Goal: Transaction & Acquisition: Purchase product/service

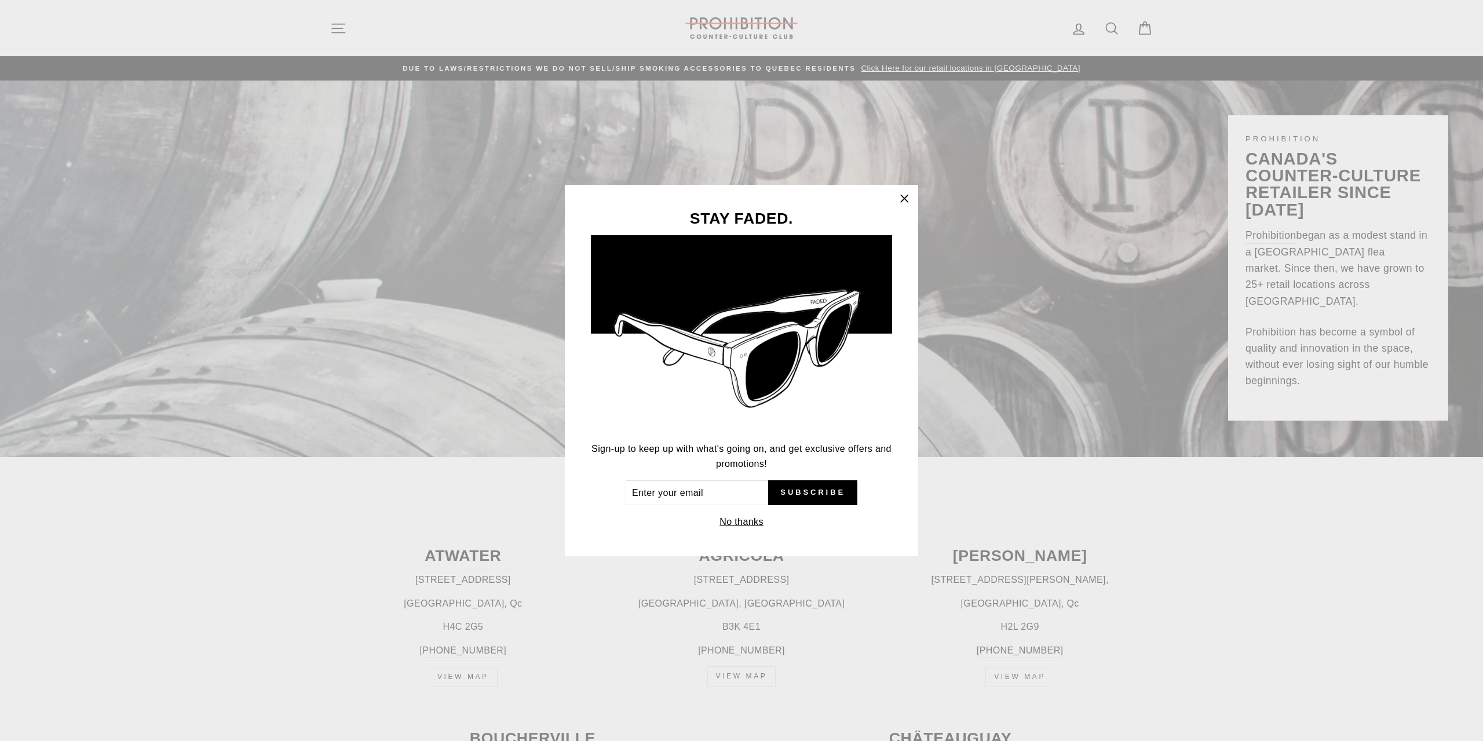
click at [556, 673] on div "STAY FADED. Sign-up to keep up with what's going on, and get exclusive offers a…" at bounding box center [741, 370] width 1483 height 741
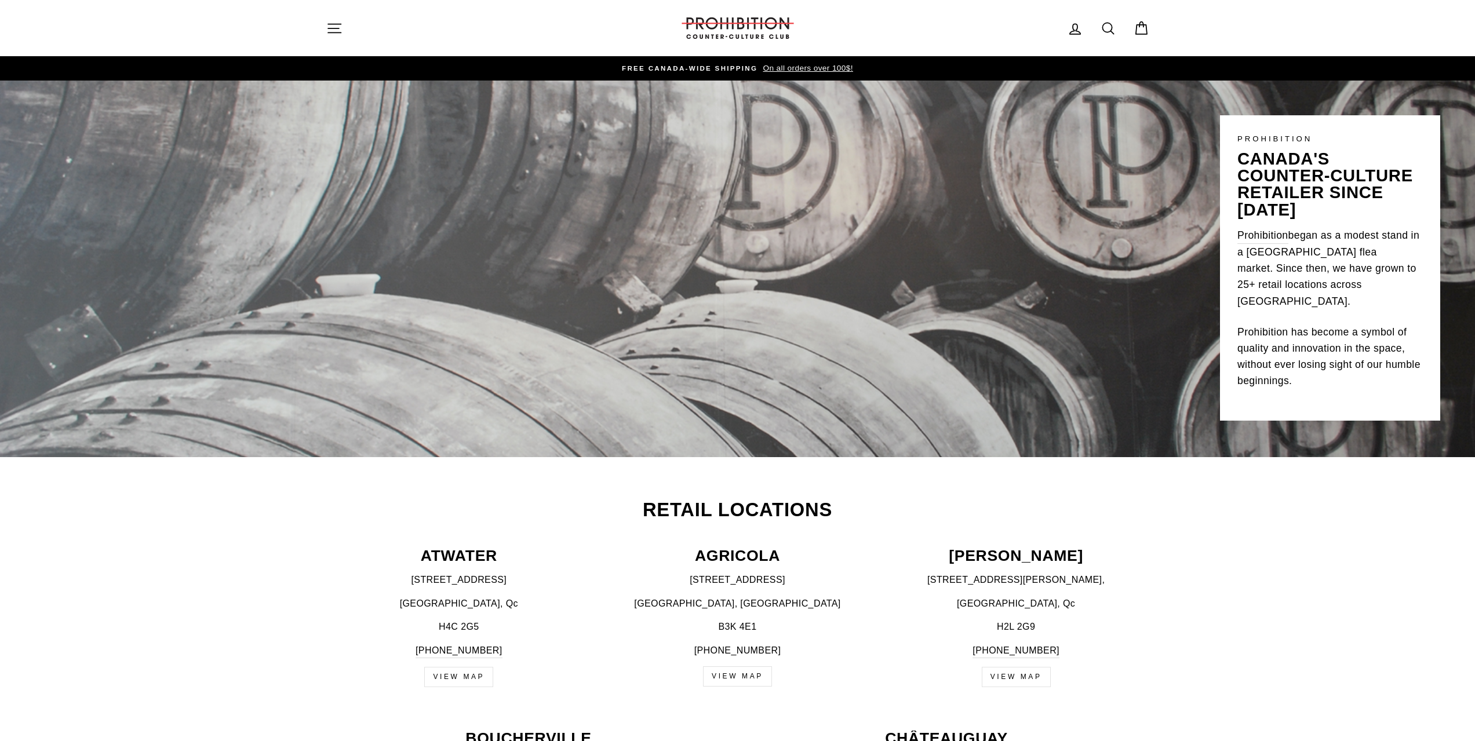
click at [1108, 28] on icon at bounding box center [1108, 28] width 16 height 16
click at [1132, 30] on icon "button" at bounding box center [1131, 28] width 17 height 17
click at [1113, 21] on icon at bounding box center [1108, 28] width 16 height 16
type input "dab"
click at [326, 9] on button "Search" at bounding box center [338, 28] width 25 height 39
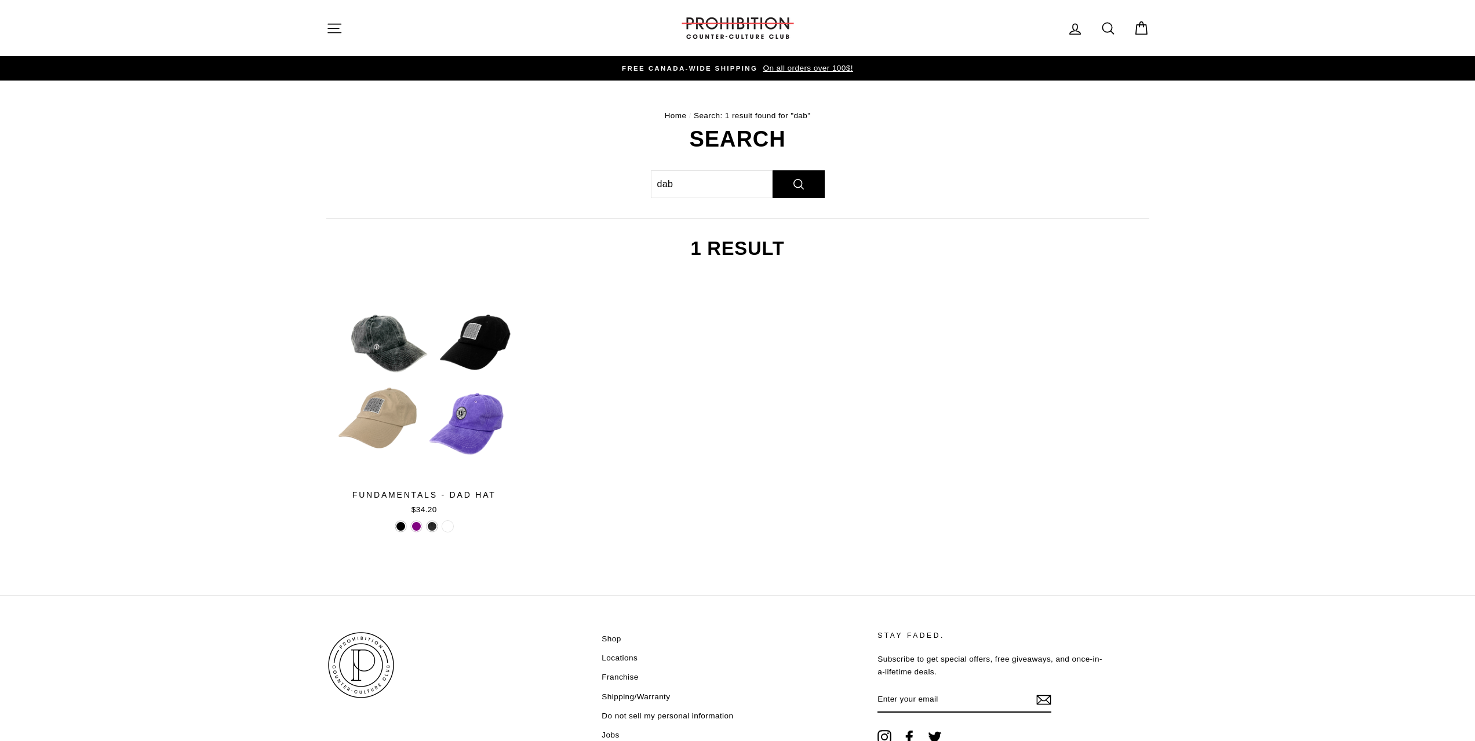
click at [344, 33] on button "Site navigation" at bounding box center [334, 28] width 30 height 25
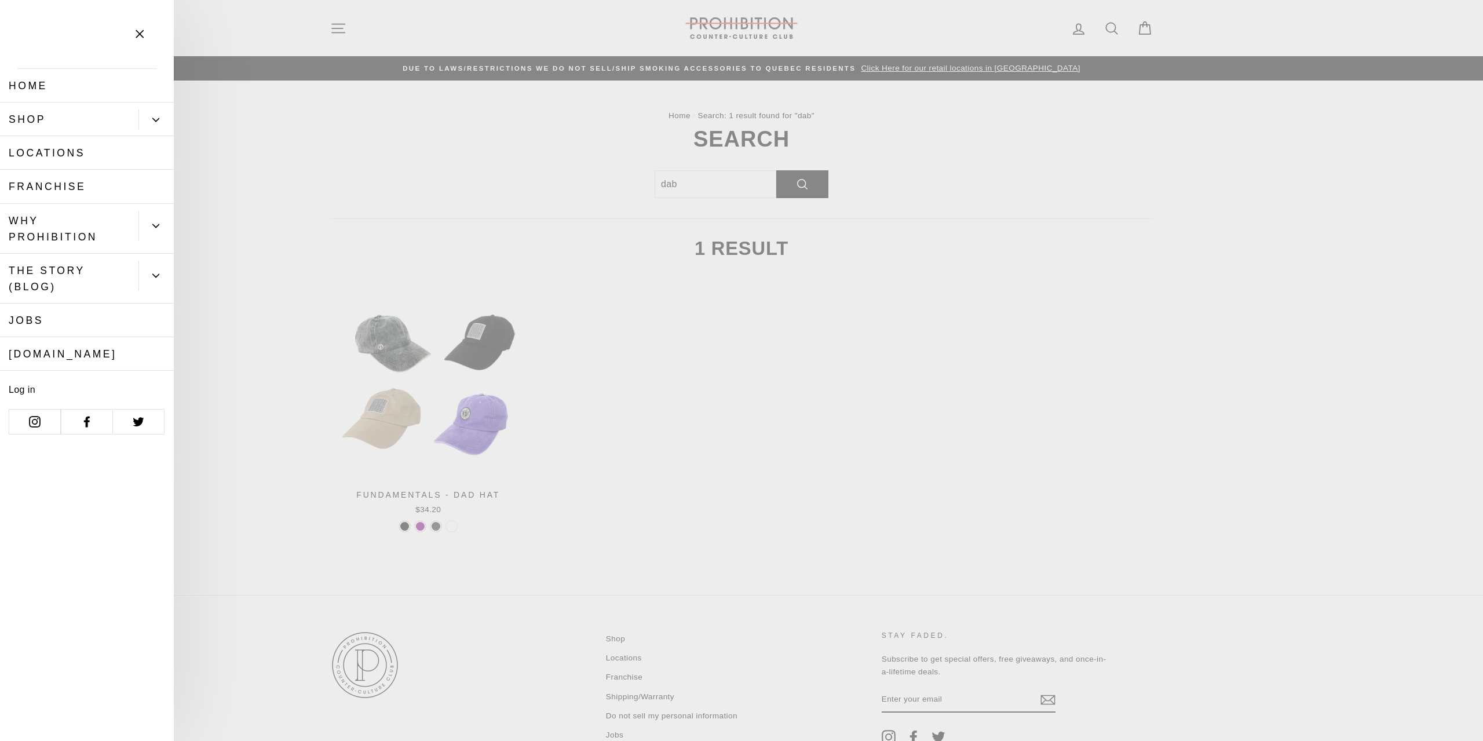
click at [161, 115] on button "Primary" at bounding box center [155, 120] width 35 height 20
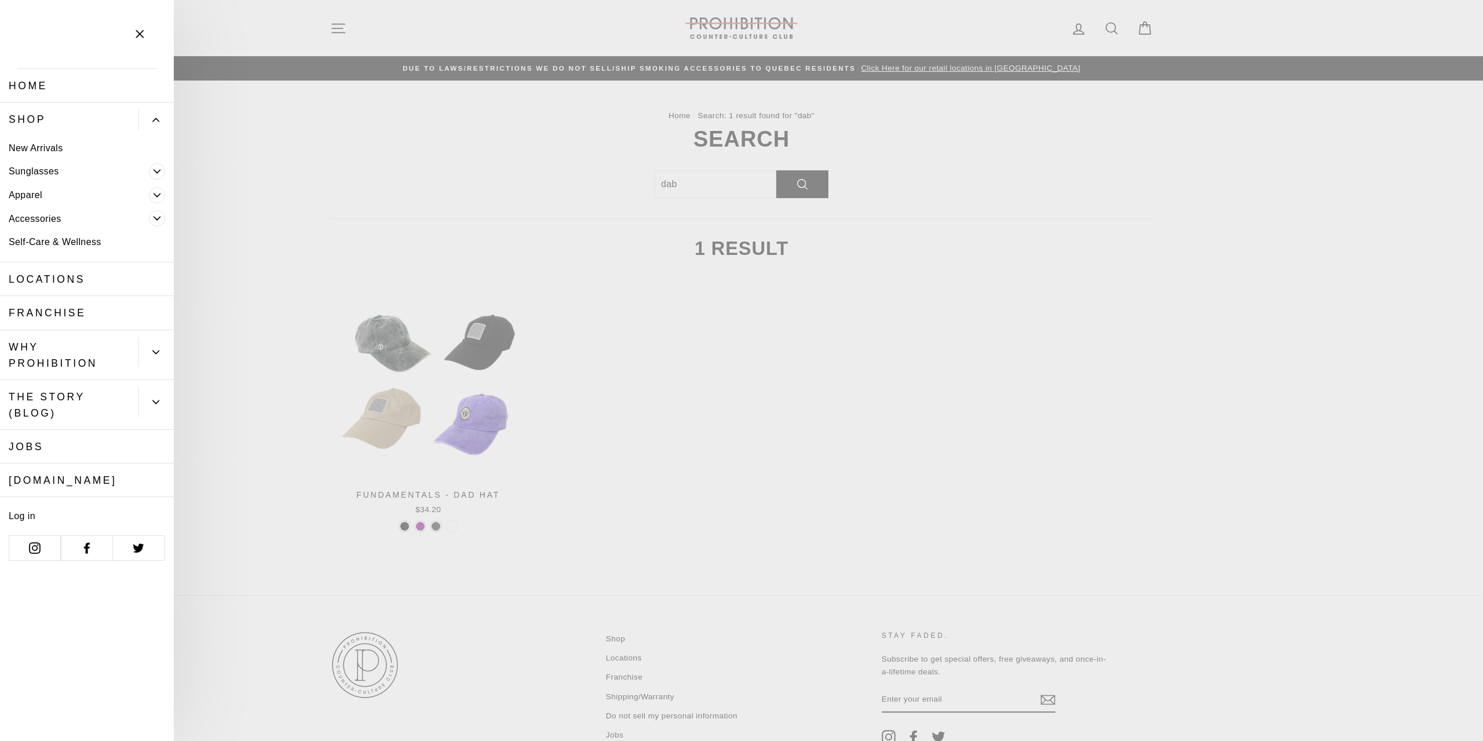
click at [158, 222] on icon "Primary" at bounding box center [157, 218] width 7 height 7
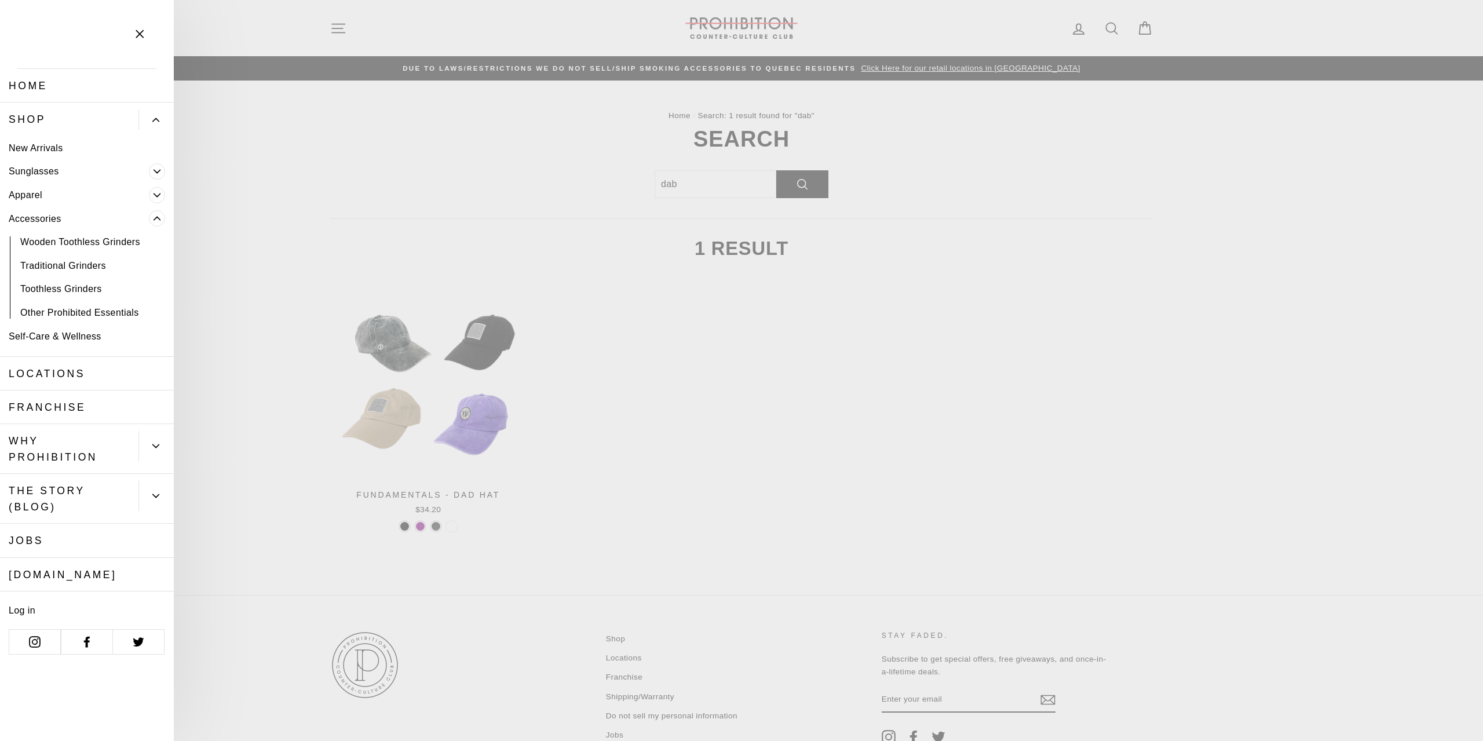
click at [147, 192] on link "Apparel" at bounding box center [74, 195] width 149 height 24
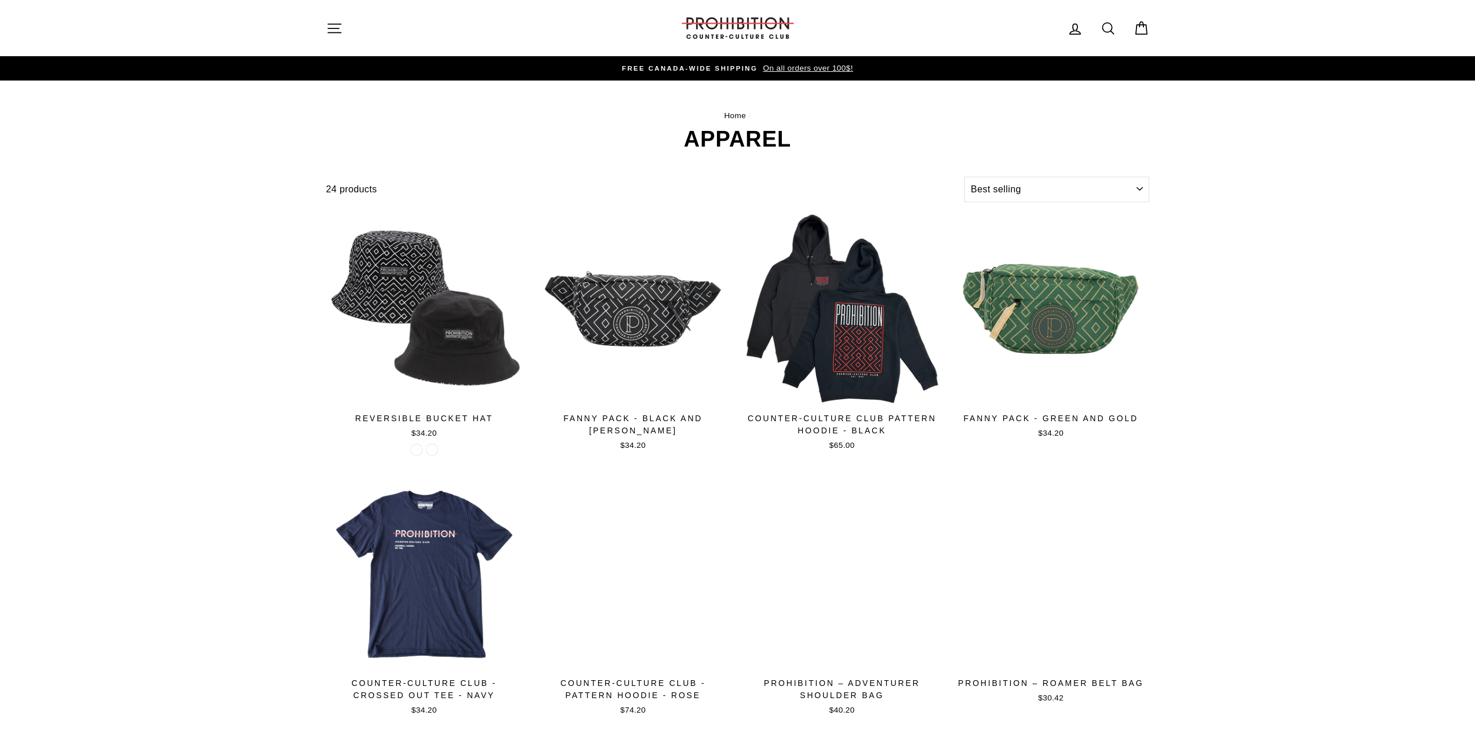
select select "best-selling"
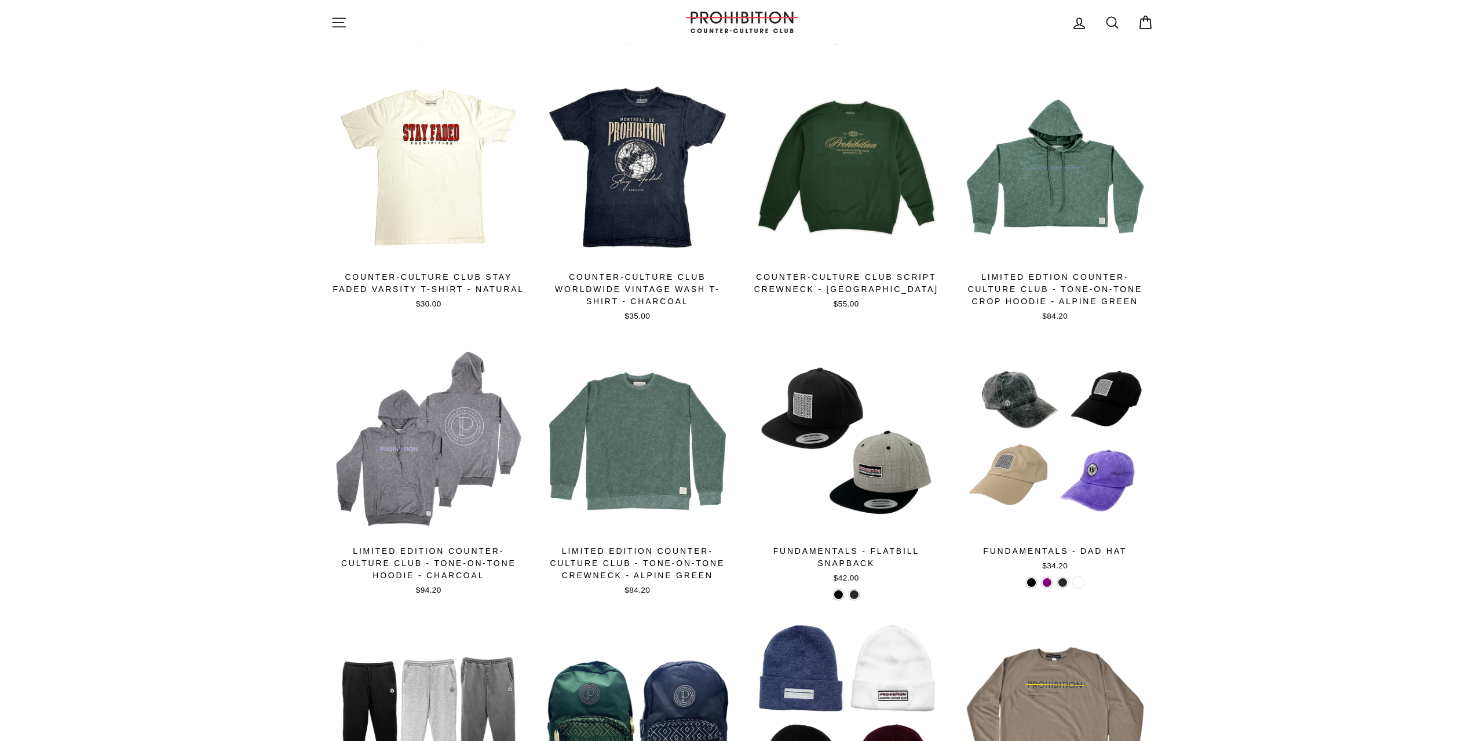
scroll to position [660, 0]
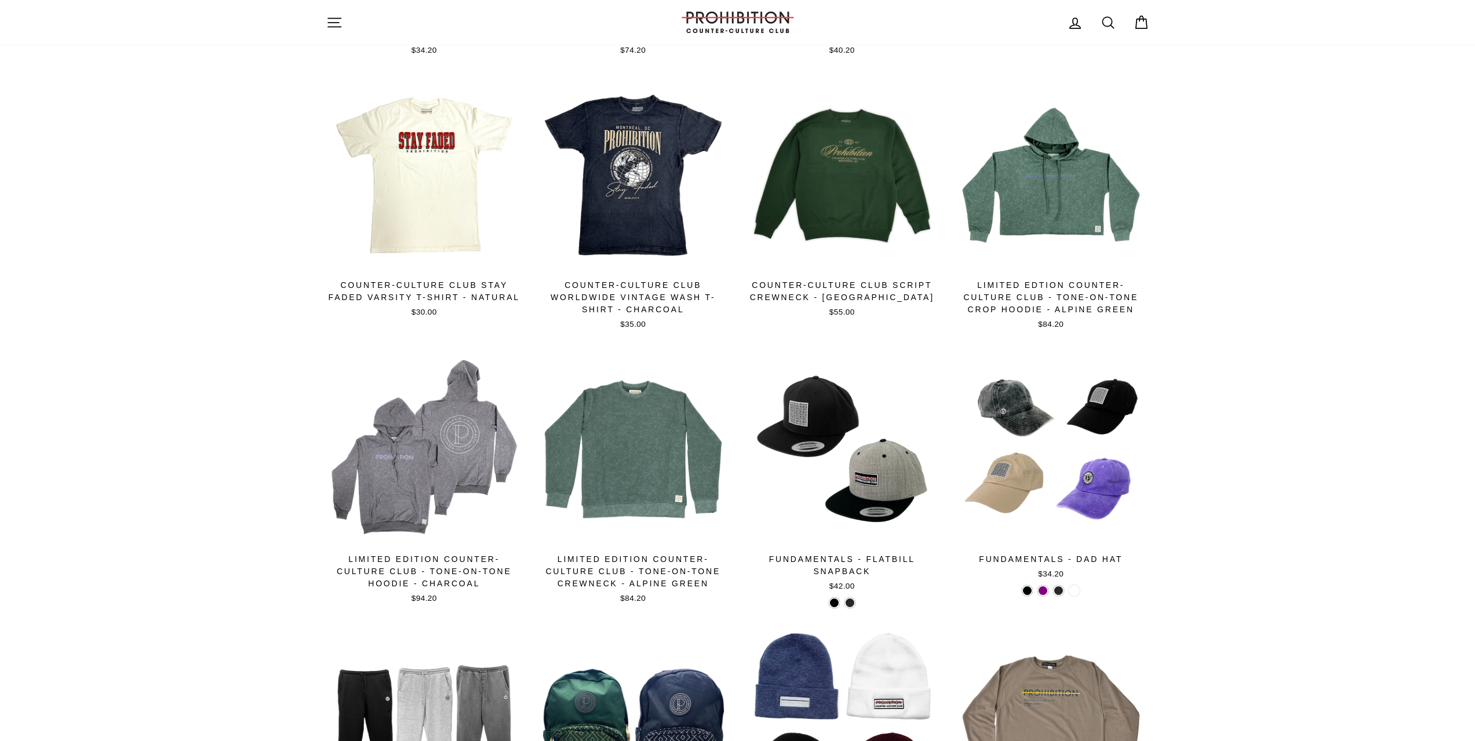
click at [326, 19] on icon "button" at bounding box center [334, 22] width 16 height 16
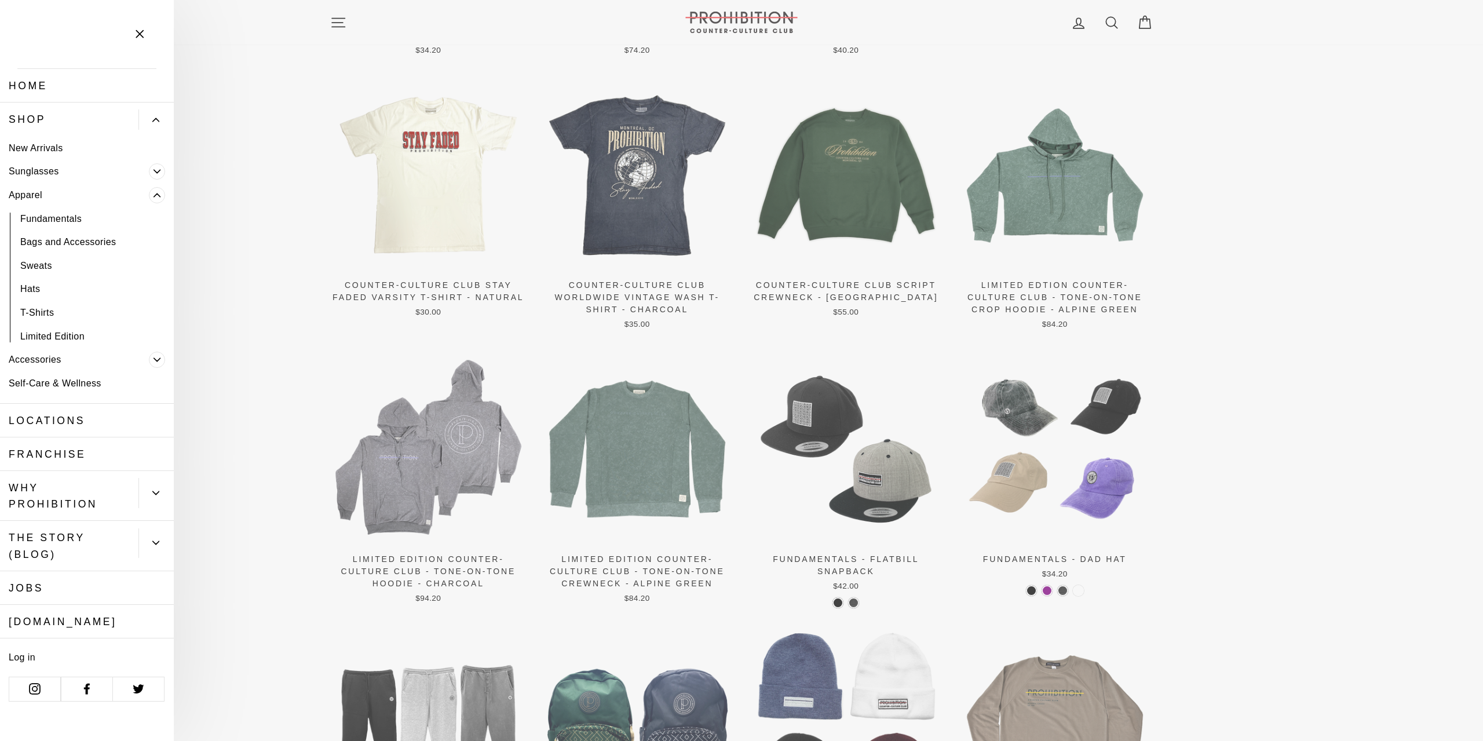
click at [156, 192] on icon "Primary" at bounding box center [157, 195] width 7 height 7
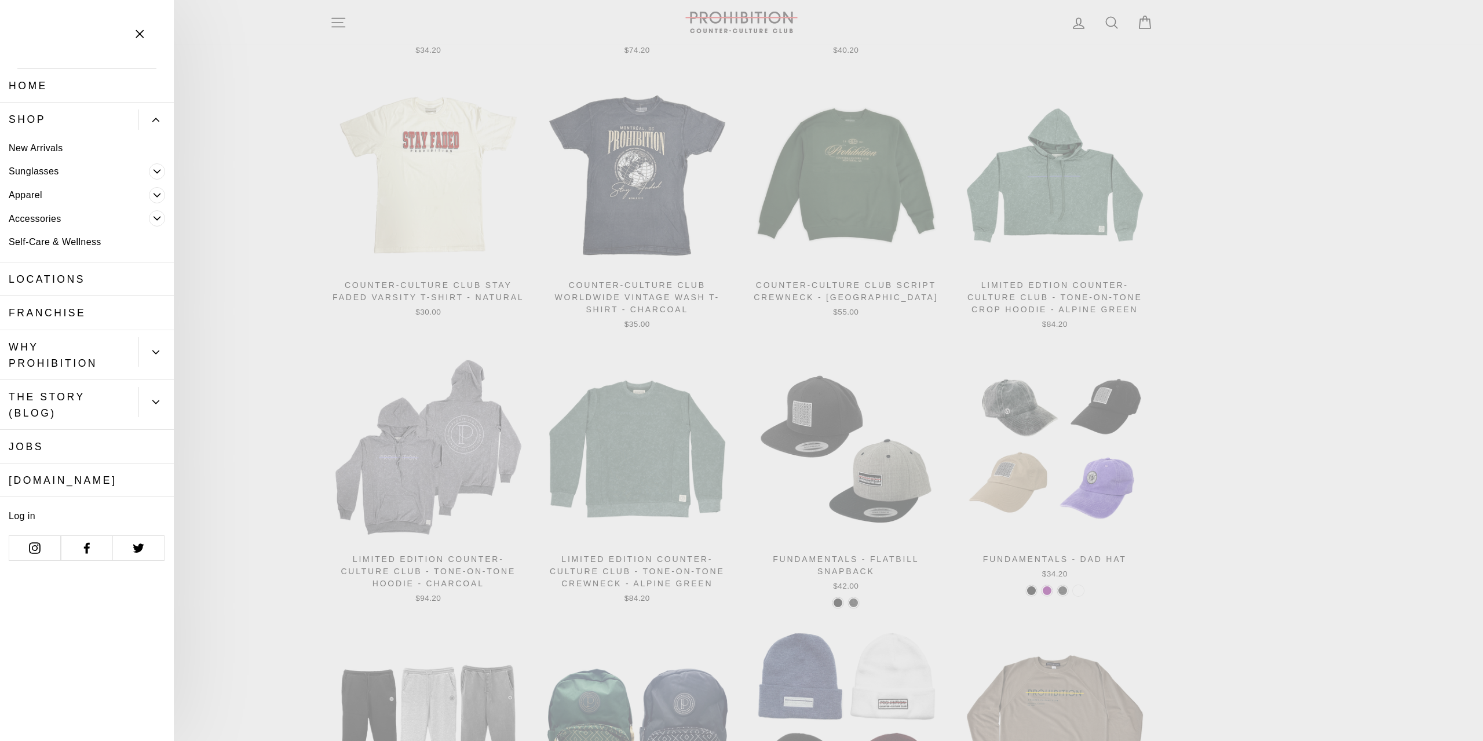
click at [158, 221] on icon "Primary" at bounding box center [157, 218] width 7 height 7
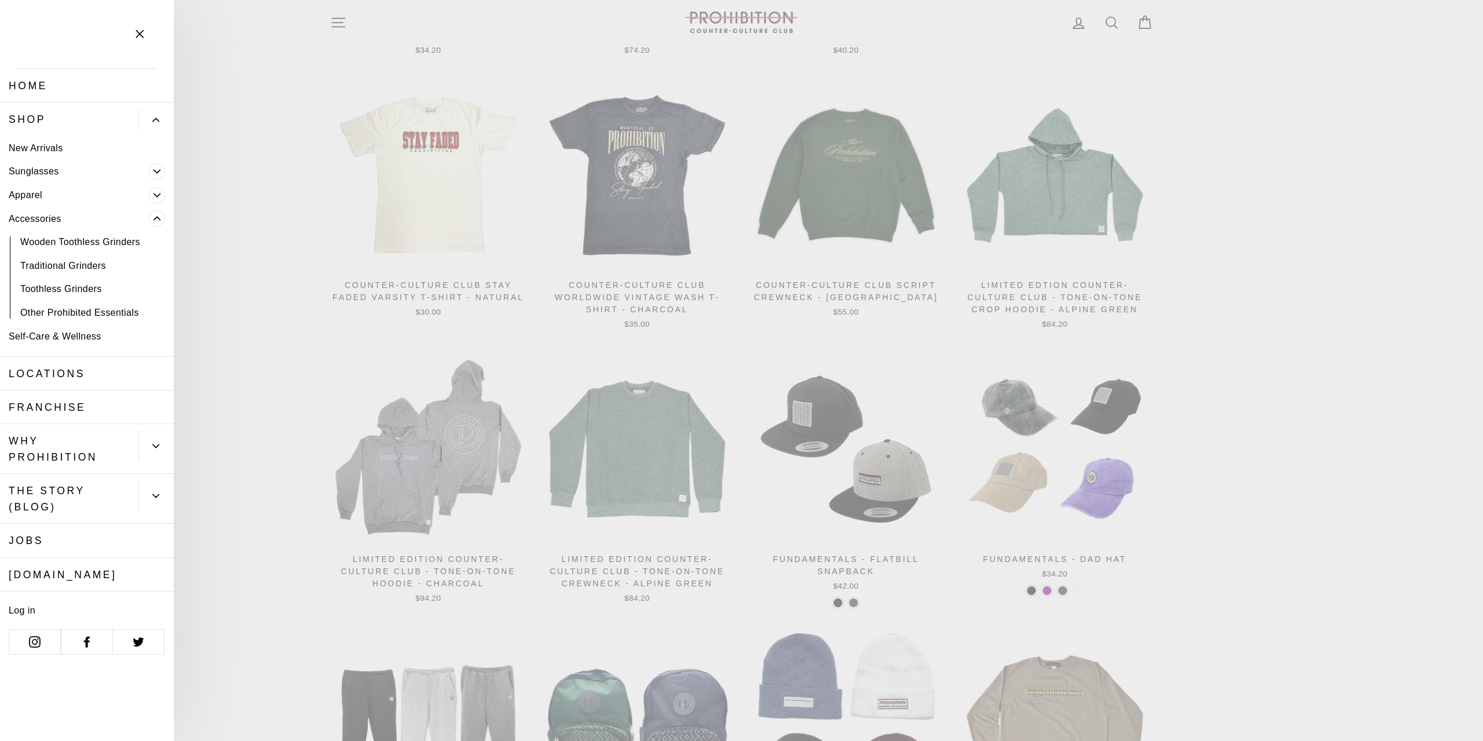
click at [45, 222] on link "Accessories" at bounding box center [74, 219] width 149 height 24
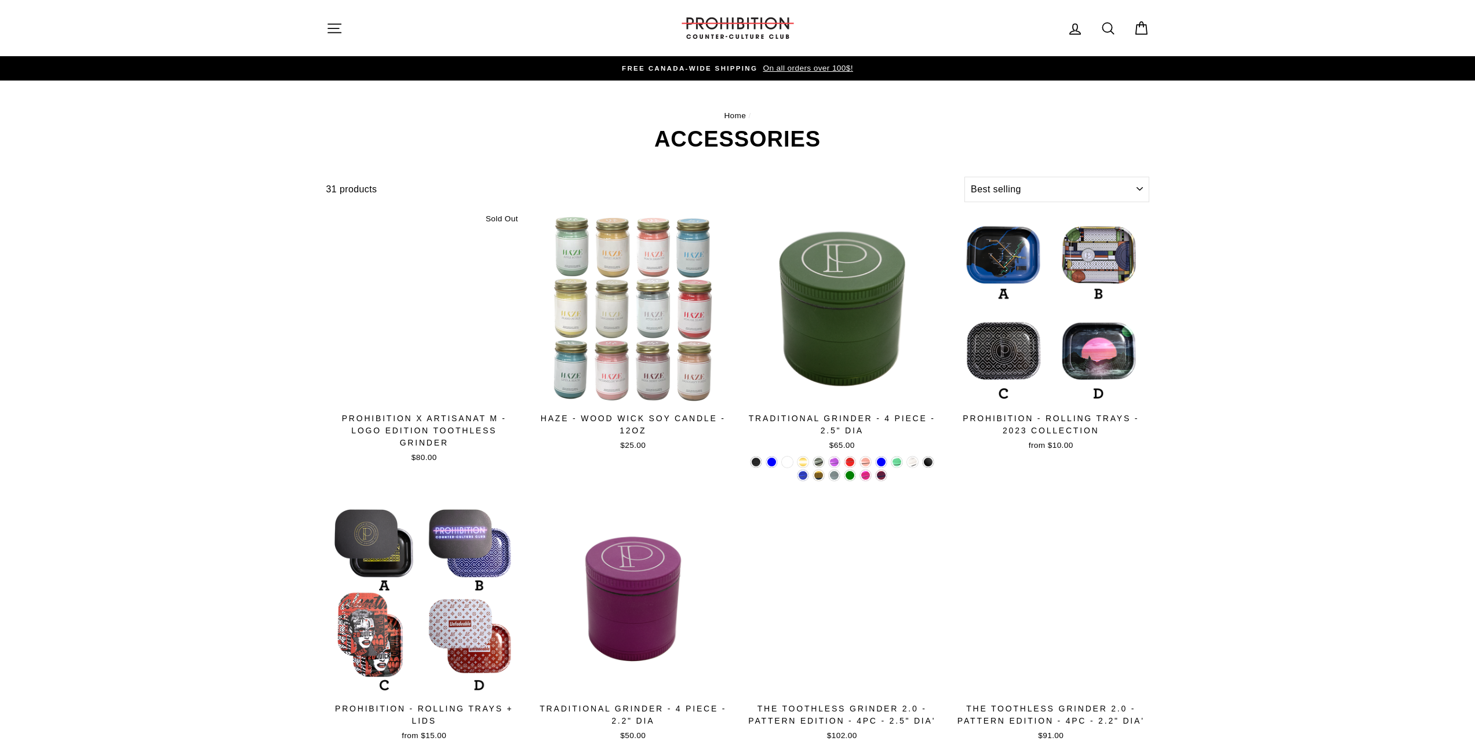
select select "best-selling"
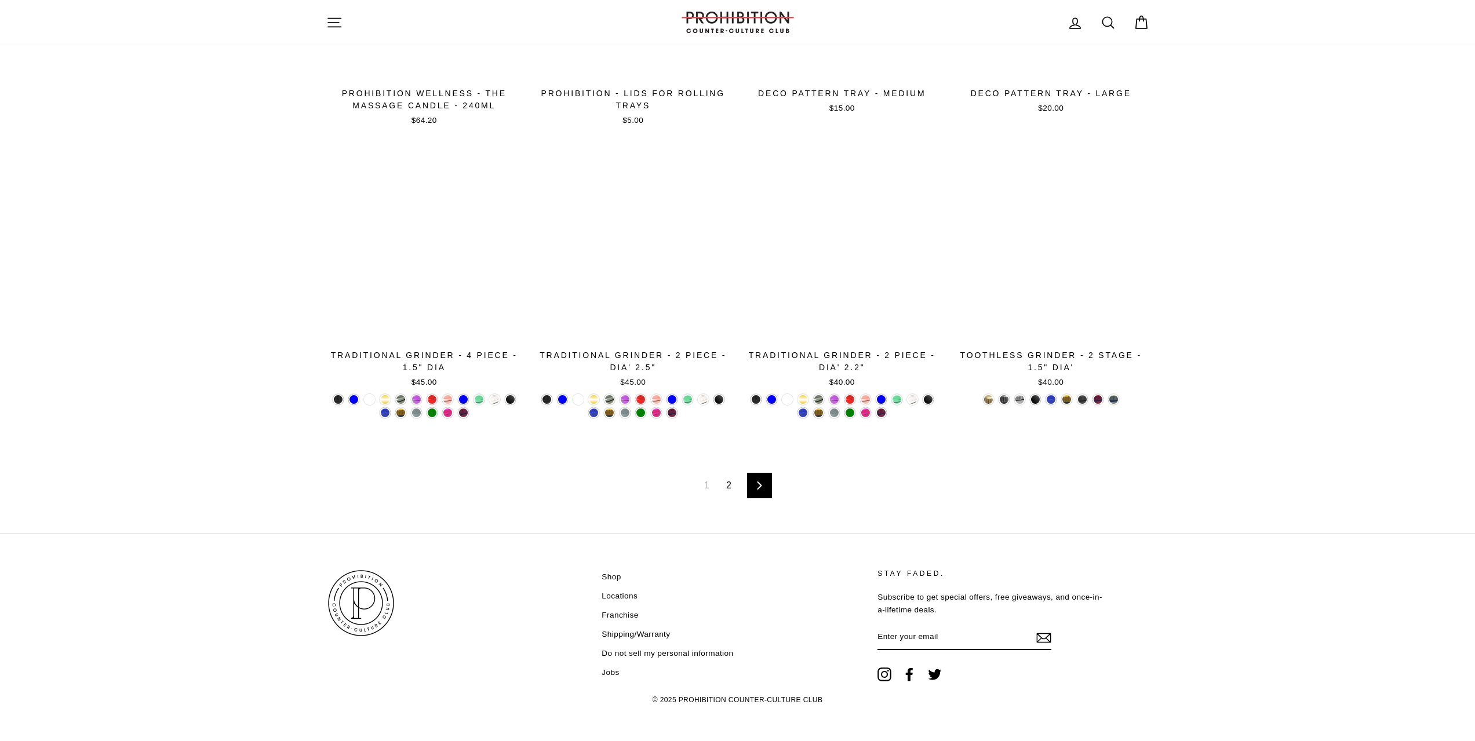
scroll to position [1738, 0]
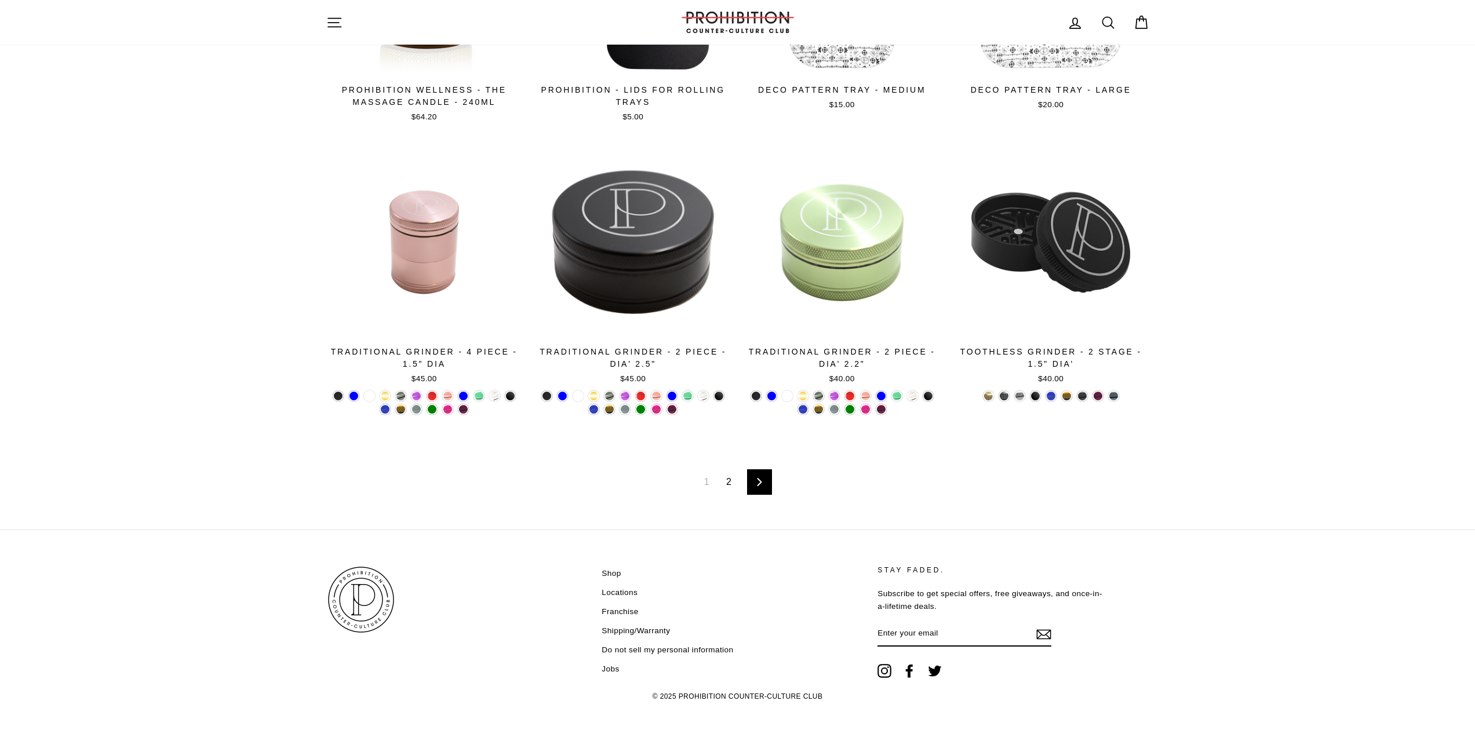
click at [721, 477] on link "2" at bounding box center [728, 482] width 19 height 19
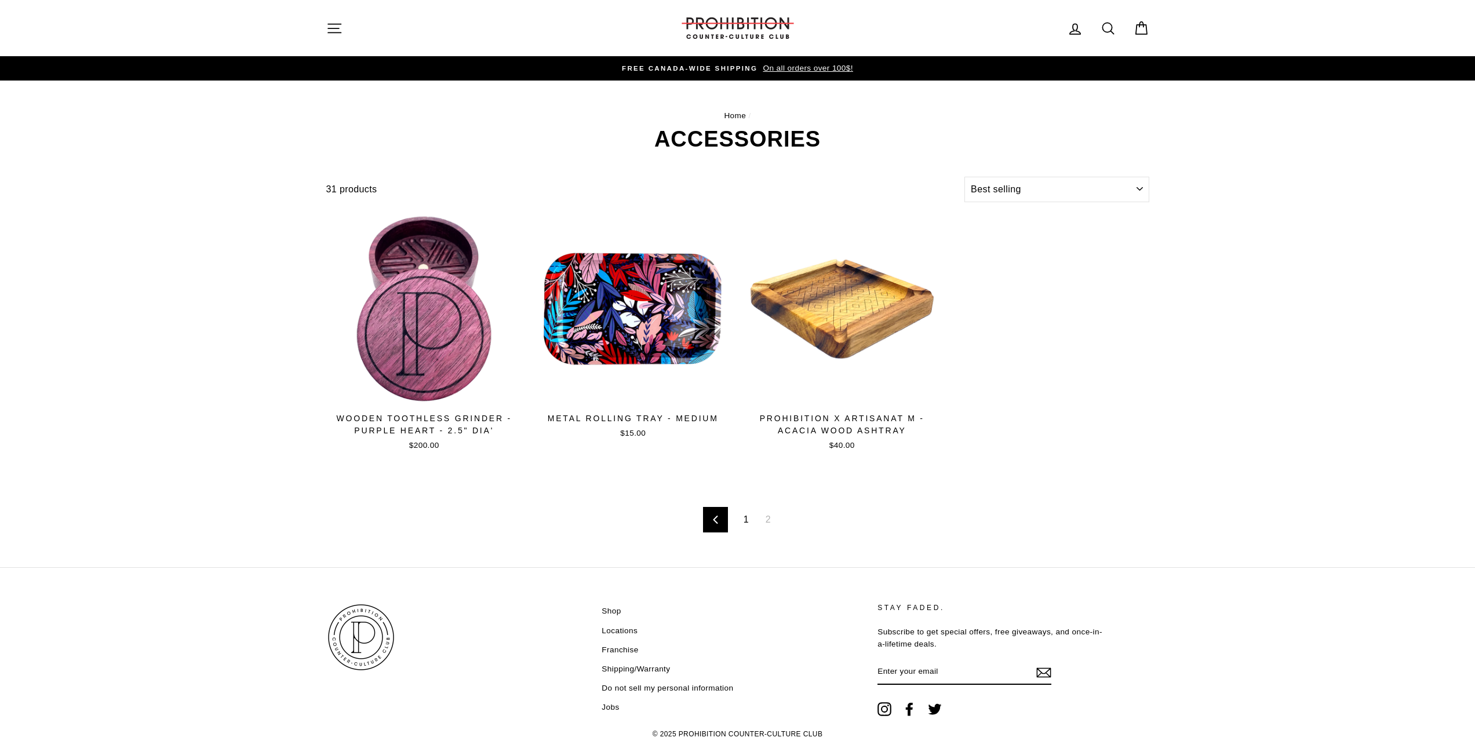
select select "best-selling"
